Goal: Check status: Check status

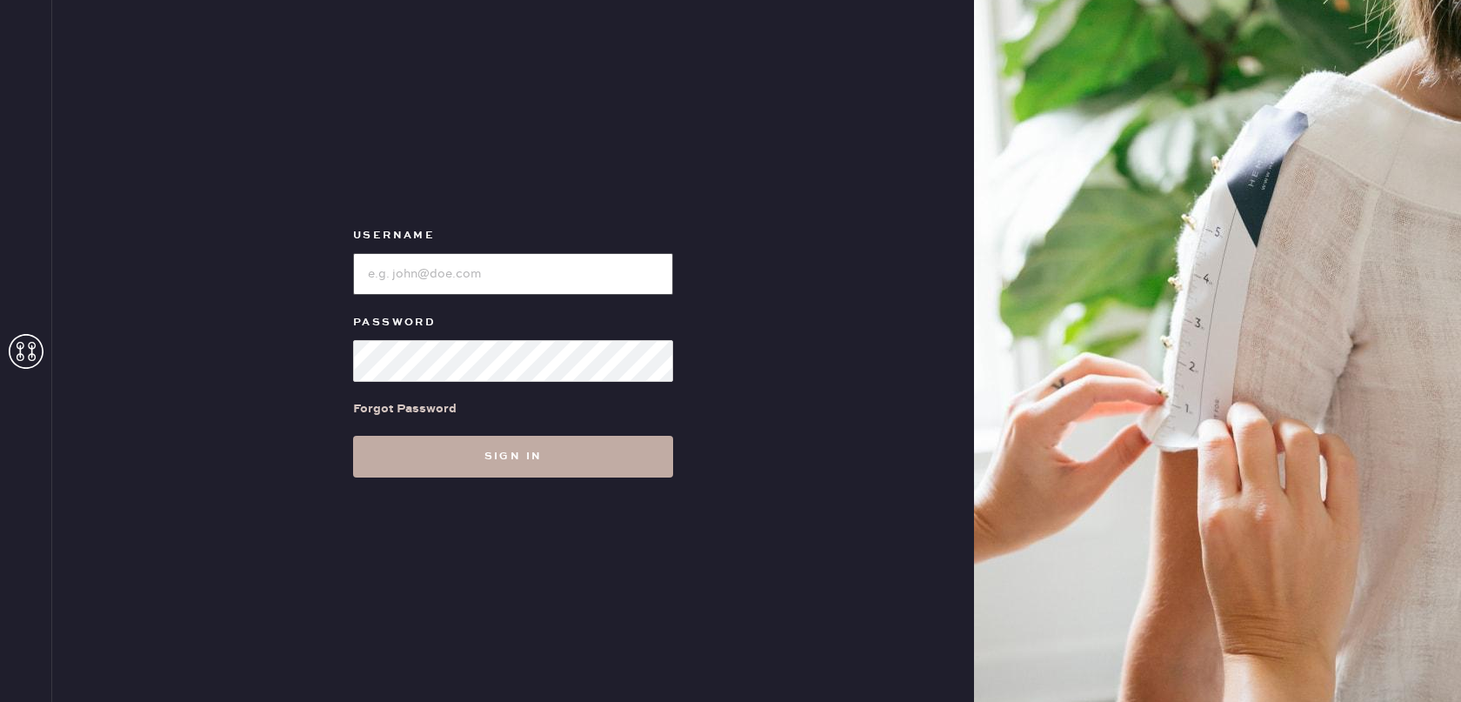
type input "[EMAIL_ADDRESS][DOMAIN_NAME]"
click at [461, 455] on button "Sign in" at bounding box center [513, 457] width 320 height 42
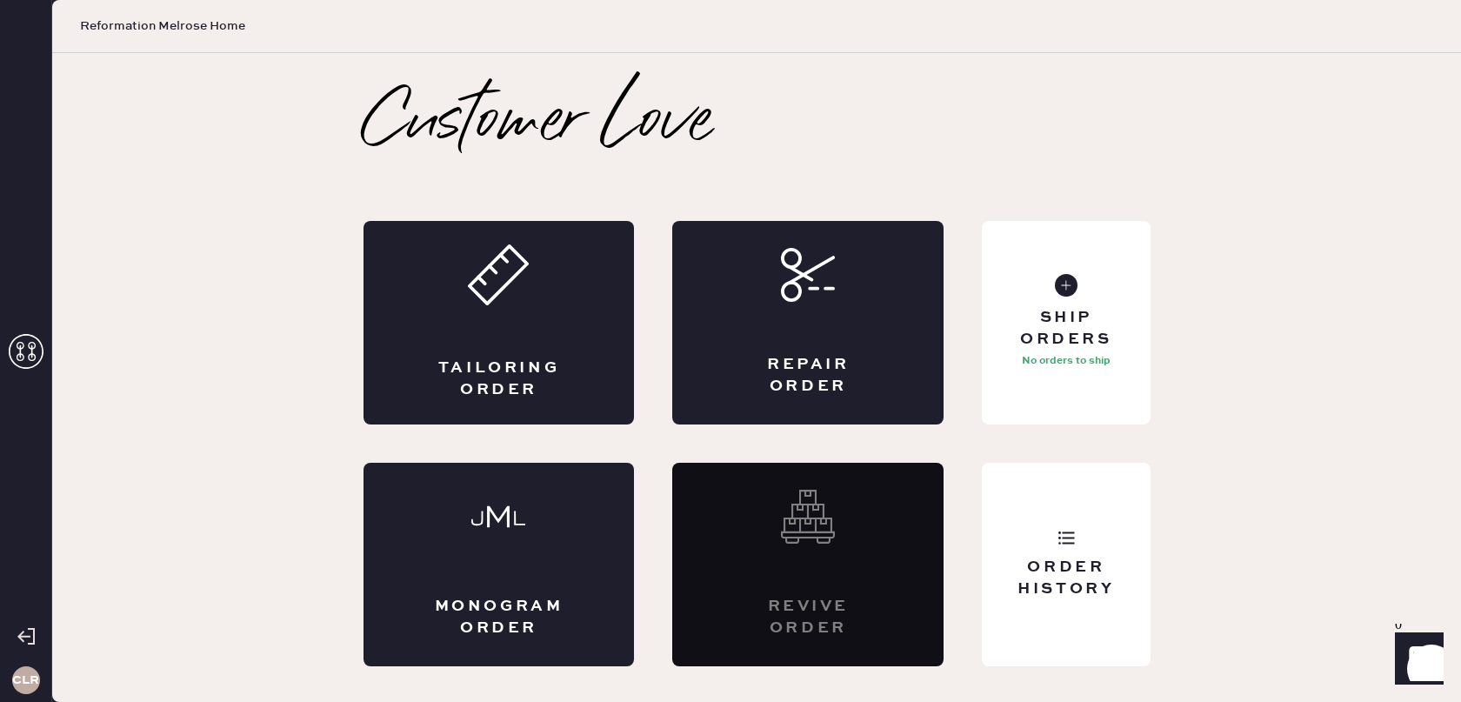
click at [28, 345] on icon at bounding box center [26, 351] width 35 height 35
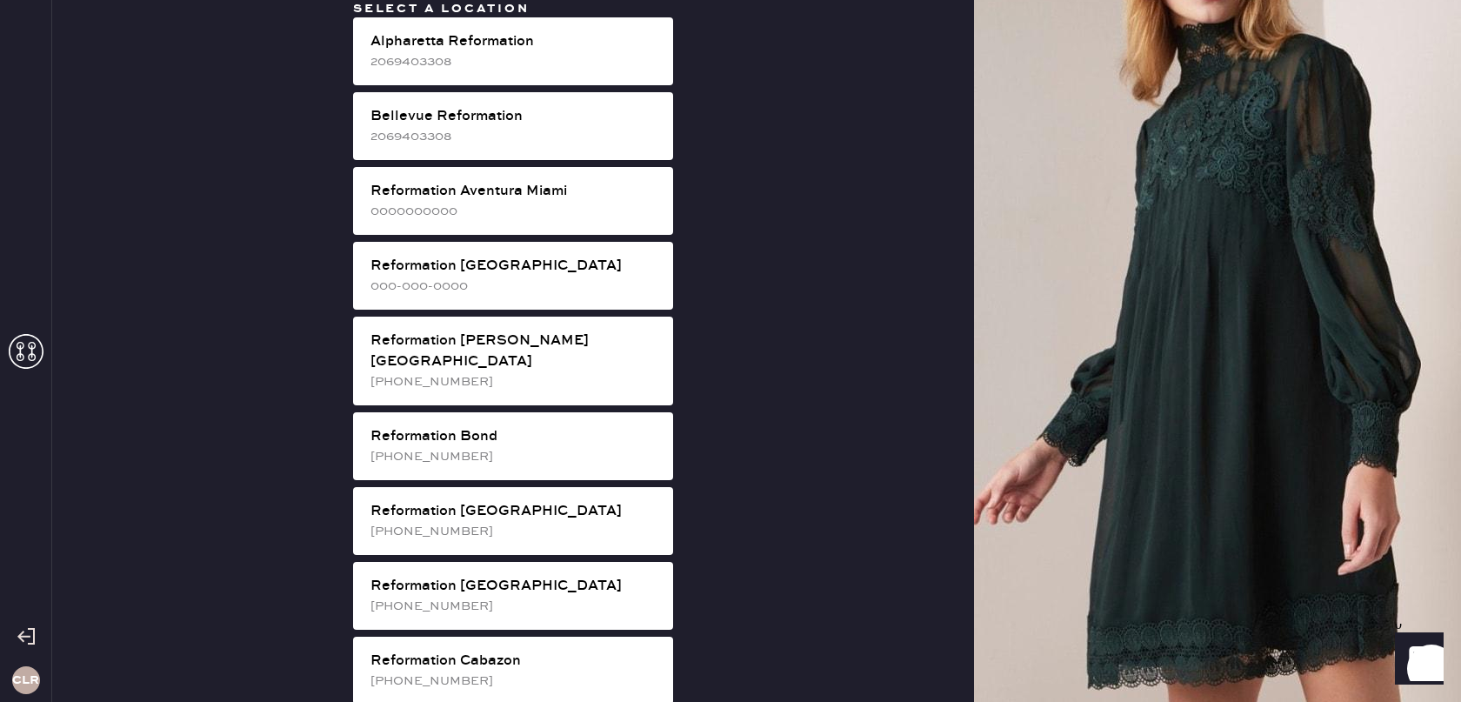
scroll to position [1336, 0]
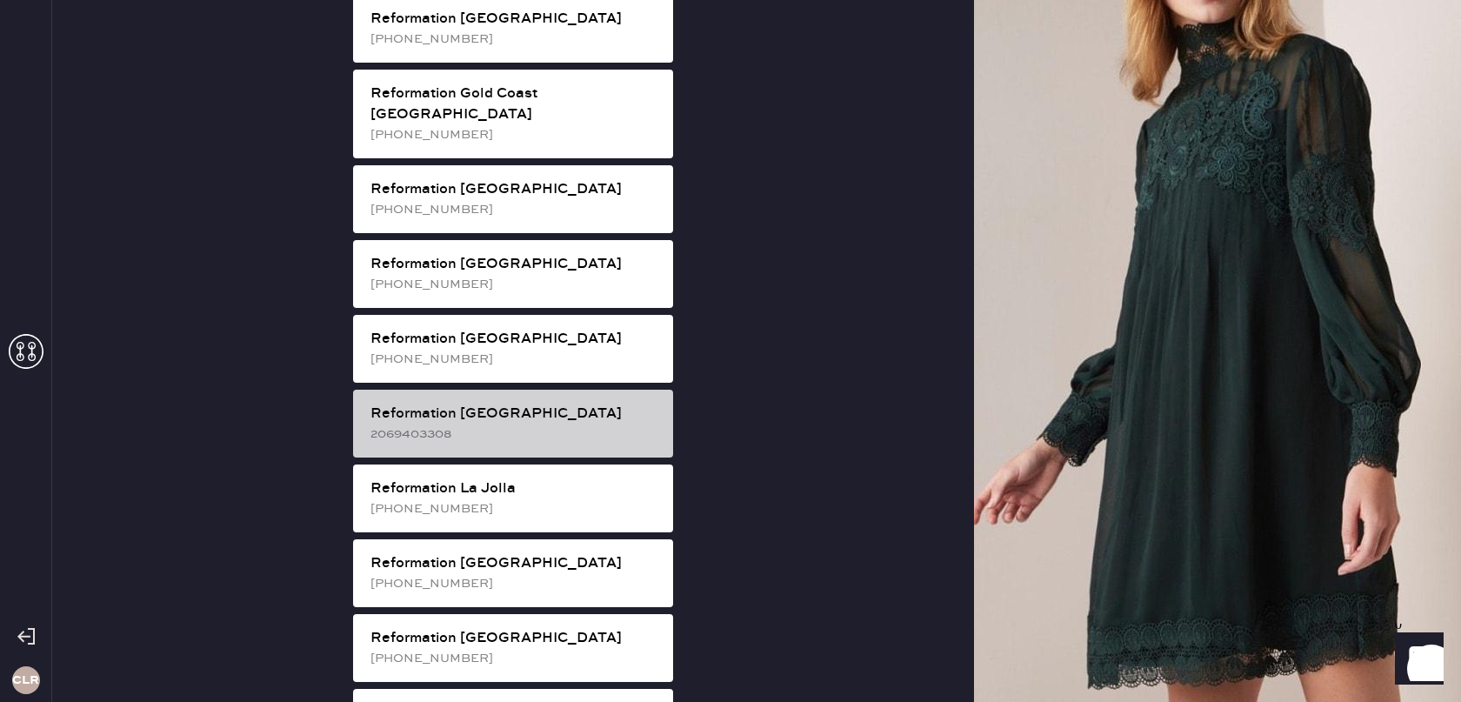
click at [484, 404] on div "Reformation [GEOGRAPHIC_DATA]" at bounding box center [515, 414] width 289 height 21
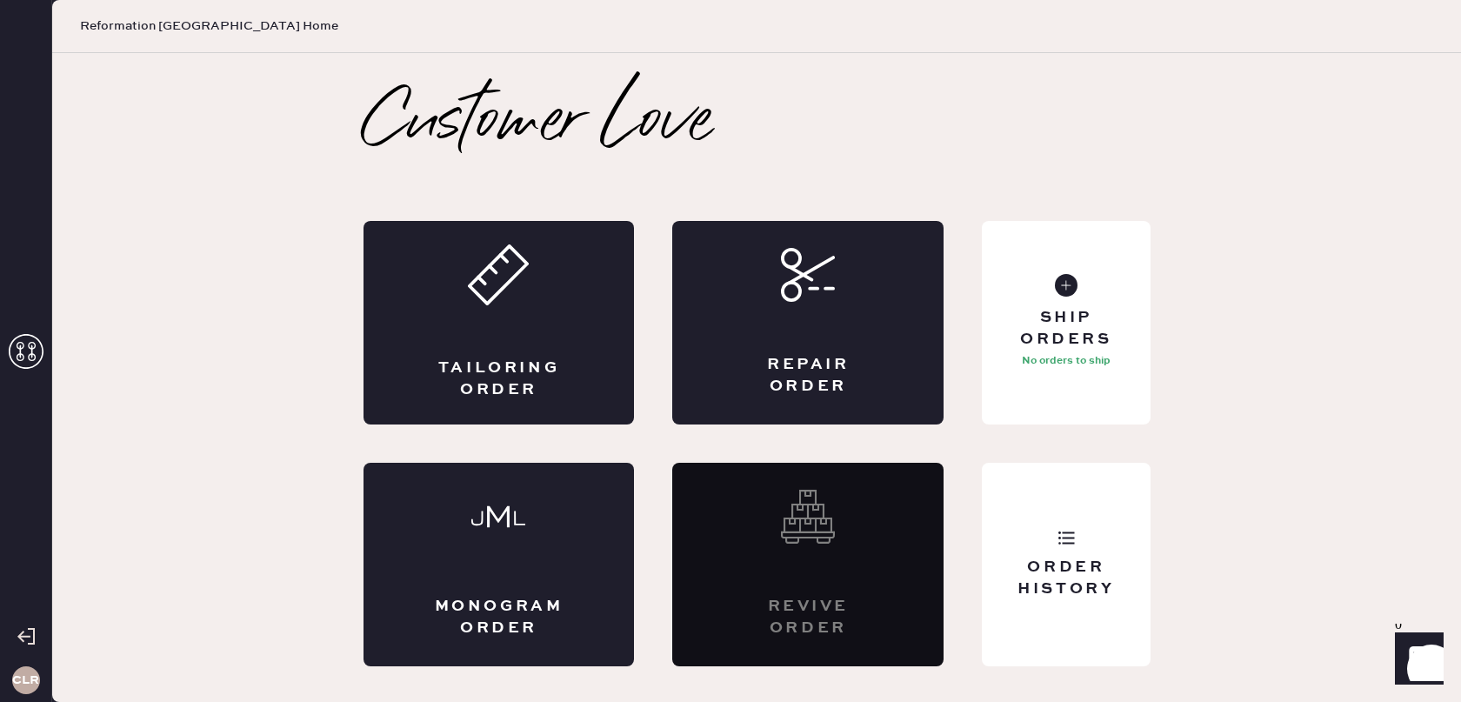
scroll to position [0, 0]
click at [1043, 564] on div "Order History" at bounding box center [1066, 578] width 140 height 43
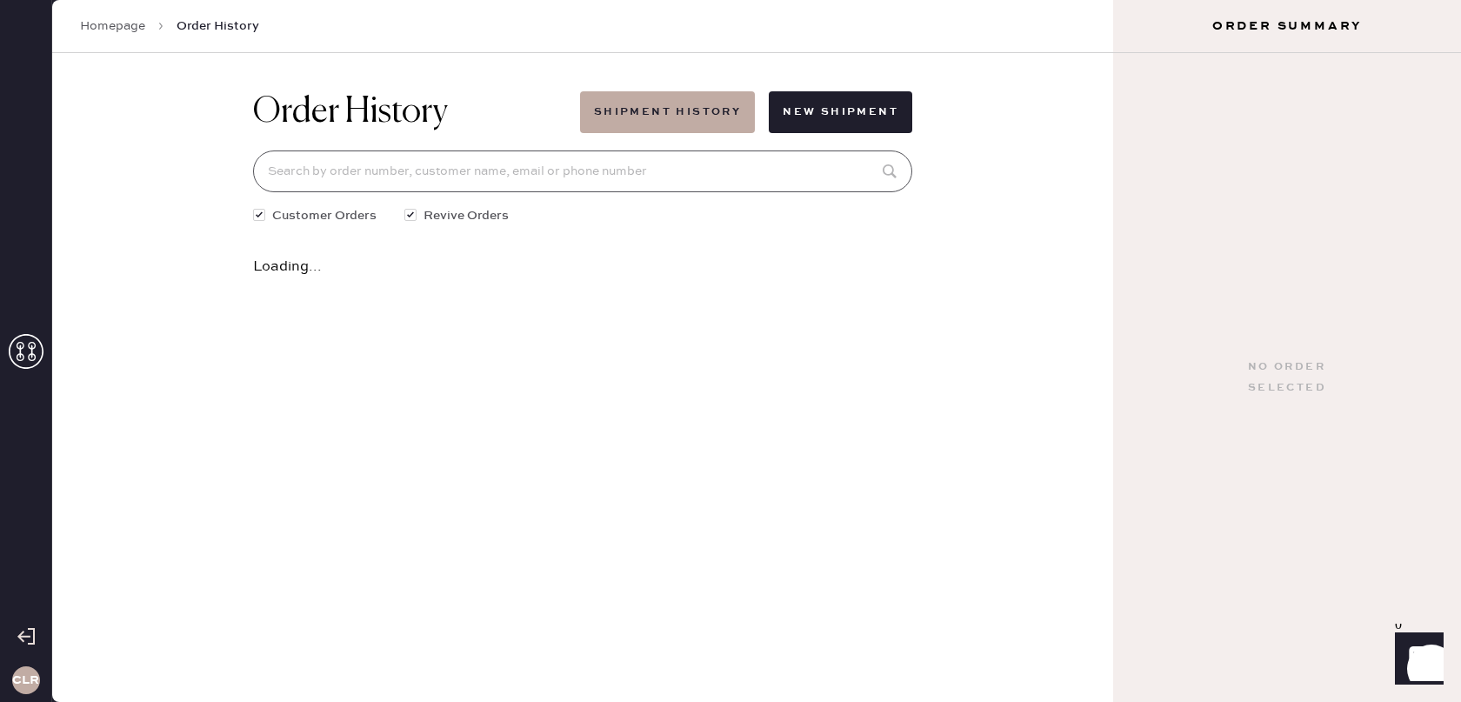
click at [715, 170] on input at bounding box center [582, 171] width 659 height 42
paste input "82538"
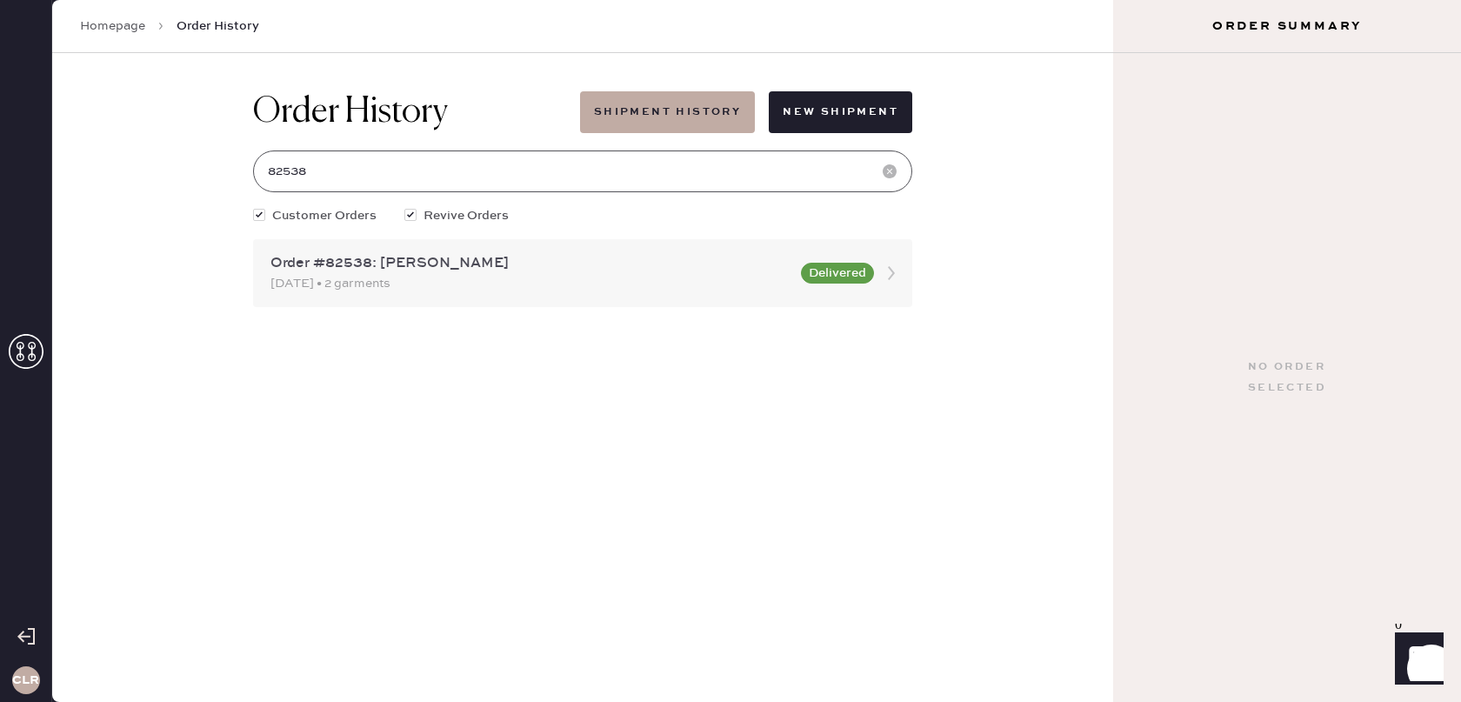
type input "82538"
click at [889, 271] on icon at bounding box center [891, 273] width 35 height 35
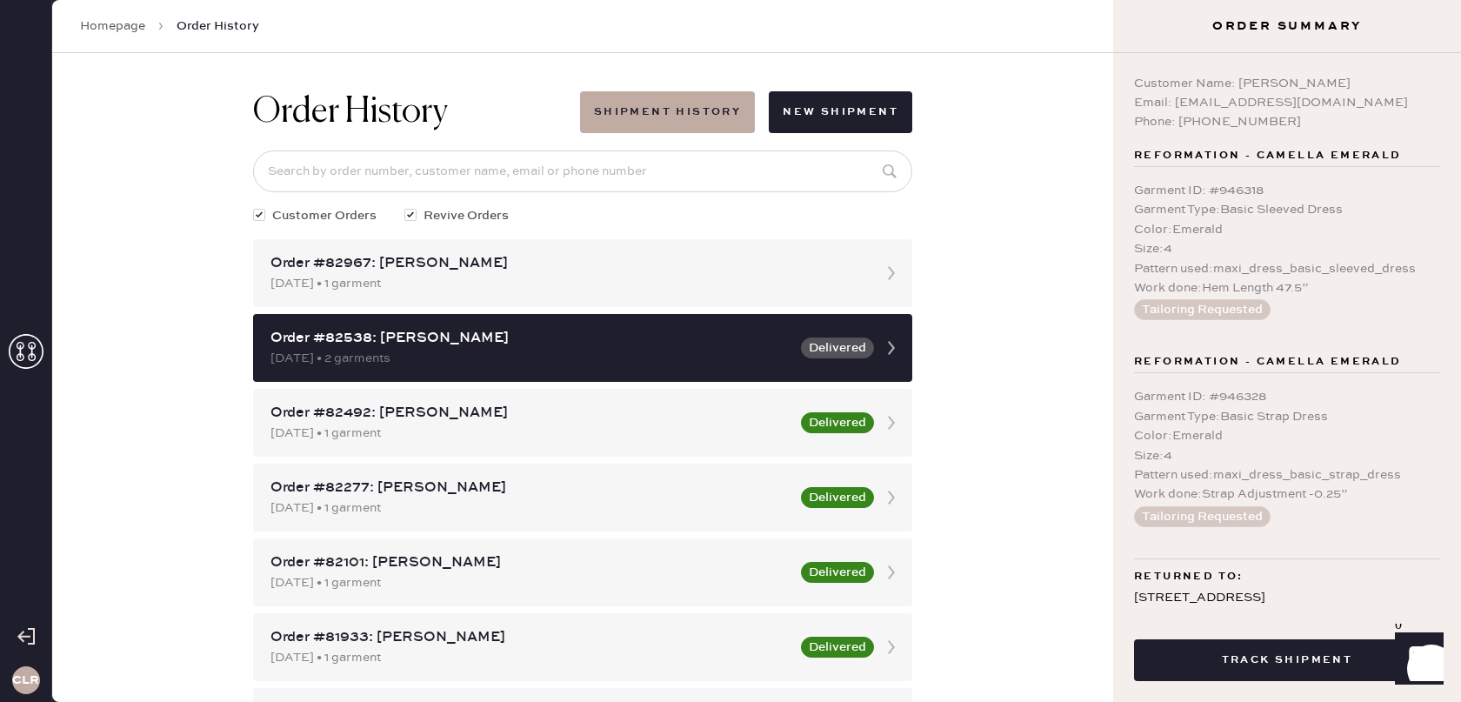
click at [1272, 103] on div "Email: [EMAIL_ADDRESS][DOMAIN_NAME]" at bounding box center [1287, 102] width 306 height 19
drag, startPoint x: 1178, startPoint y: 106, endPoint x: 1323, endPoint y: 105, distance: 145.3
click at [1323, 105] on div "Email: [EMAIL_ADDRESS][DOMAIN_NAME]" at bounding box center [1287, 102] width 306 height 19
drag, startPoint x: 1174, startPoint y: 105, endPoint x: 1341, endPoint y: 99, distance: 167.1
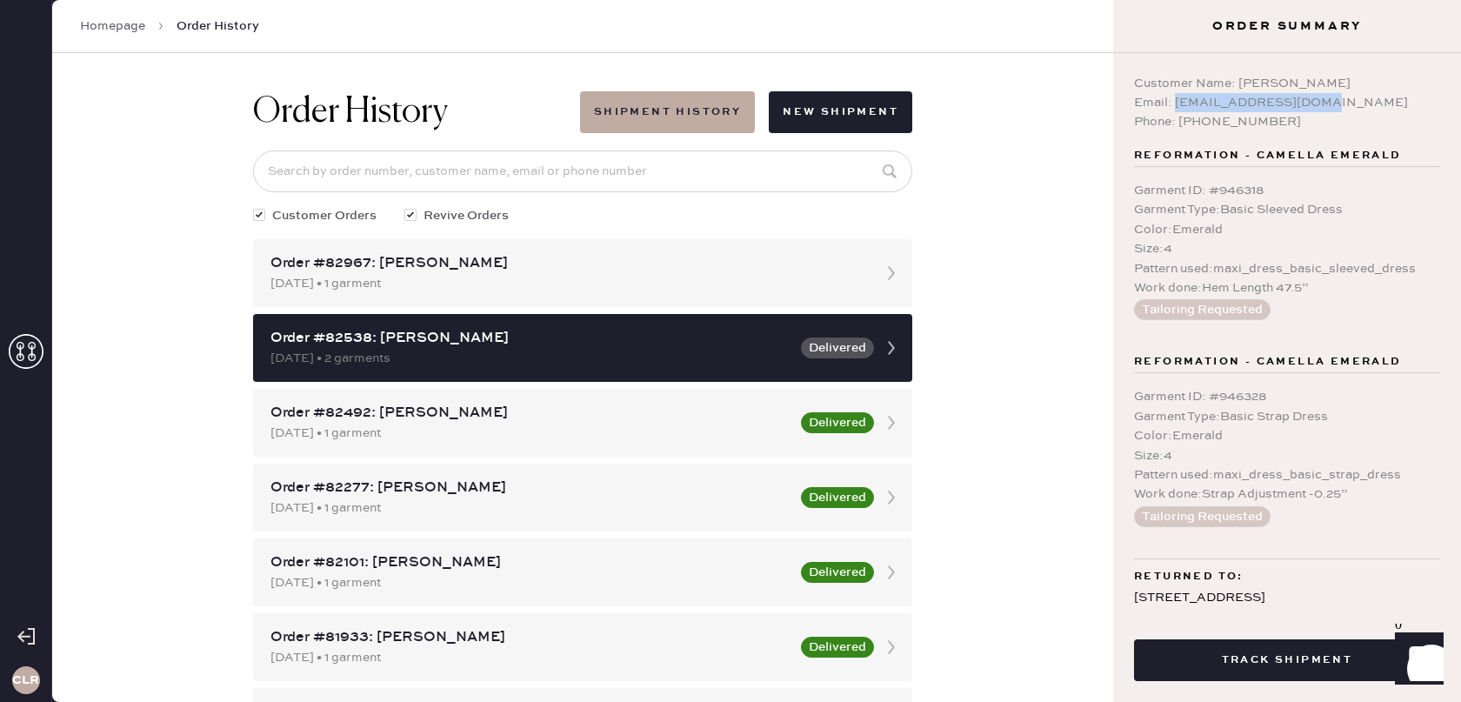
click at [1341, 99] on div "Email: [EMAIL_ADDRESS][DOMAIN_NAME]" at bounding box center [1287, 102] width 306 height 19
copy div "[EMAIL_ADDRESS][DOMAIN_NAME]"
